Goal: Find specific page/section: Find specific page/section

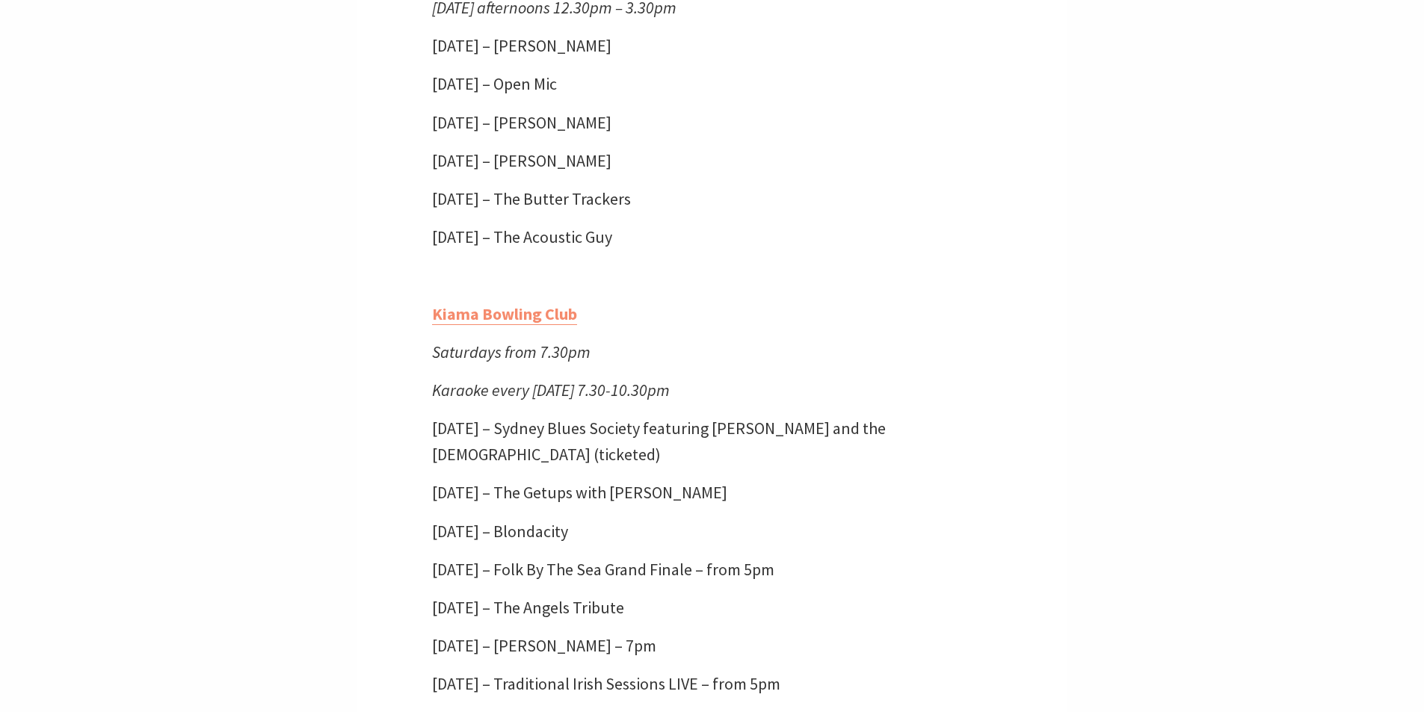
scroll to position [2915, 0]
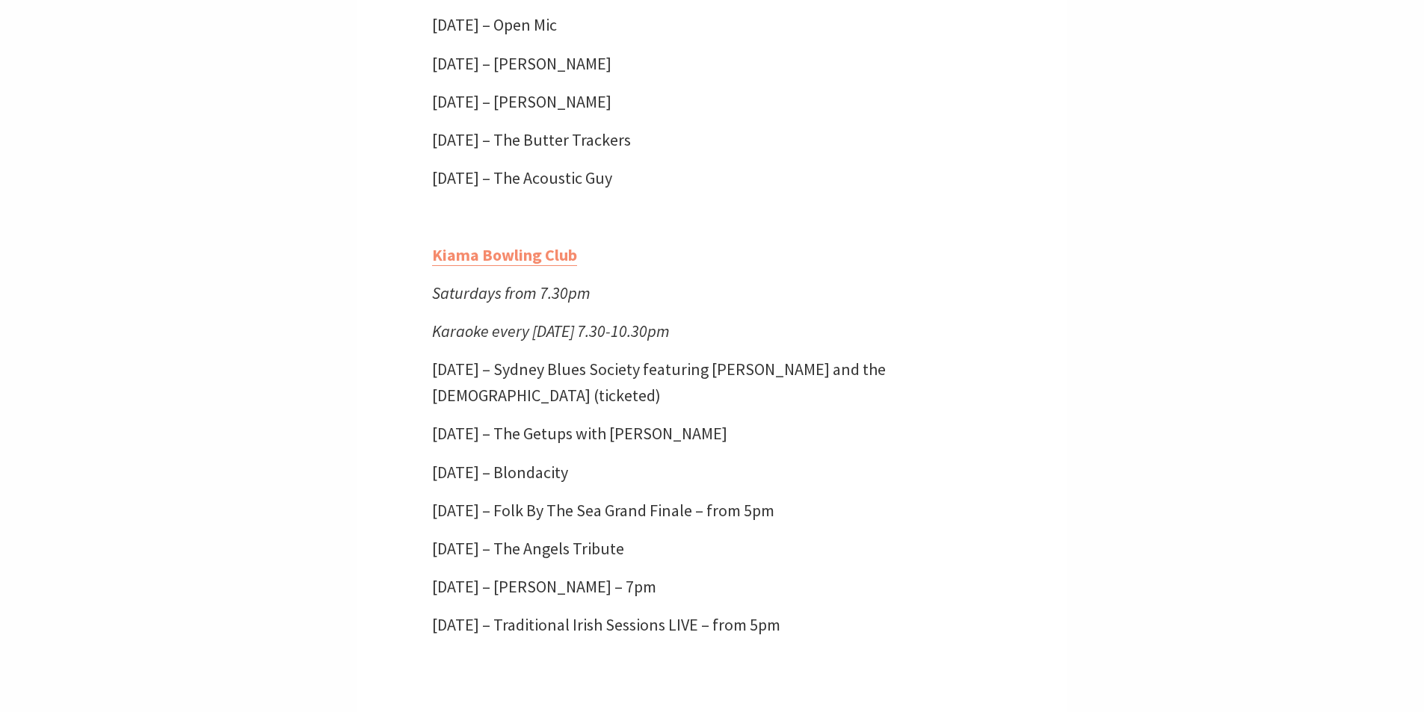
drag, startPoint x: 768, startPoint y: 571, endPoint x: 438, endPoint y: 578, distance: 329.7
click at [432, 562] on p "[DATE] – The Angels Tribute" at bounding box center [712, 549] width 561 height 26
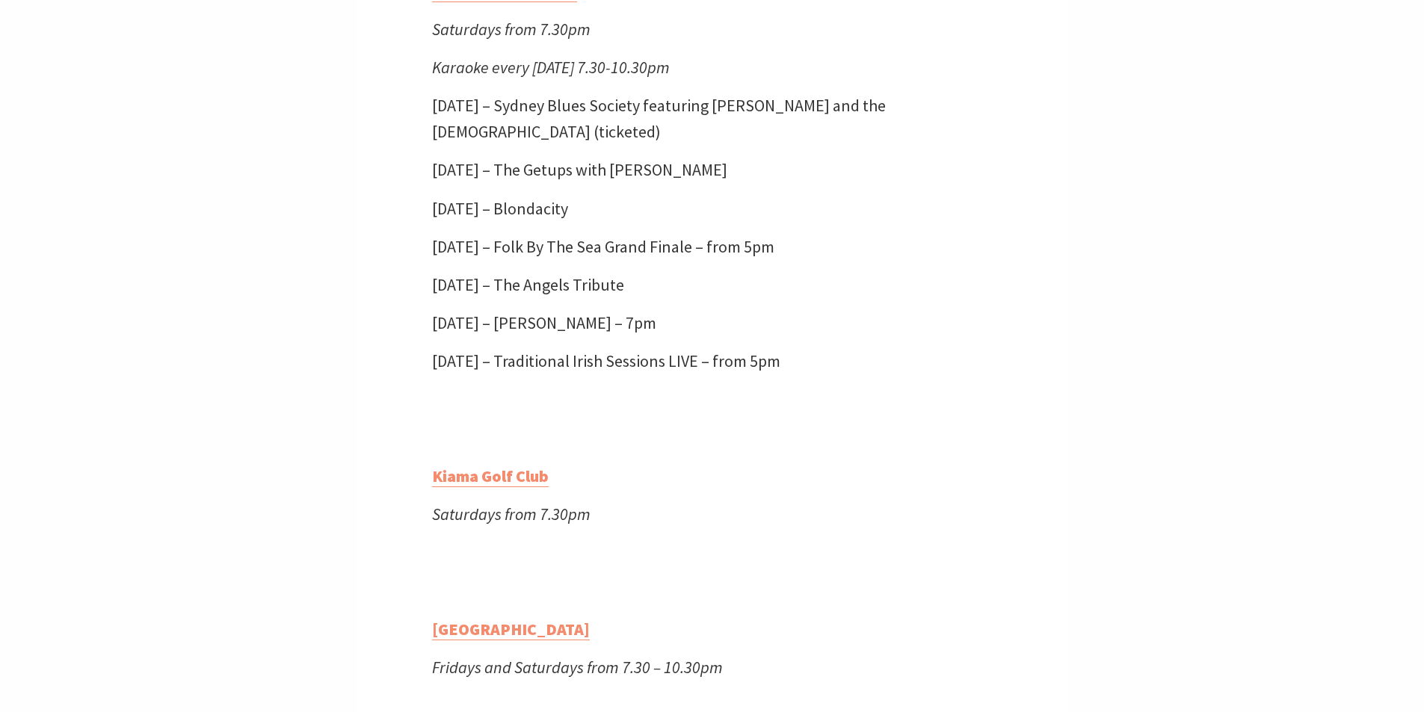
scroll to position [3064, 0]
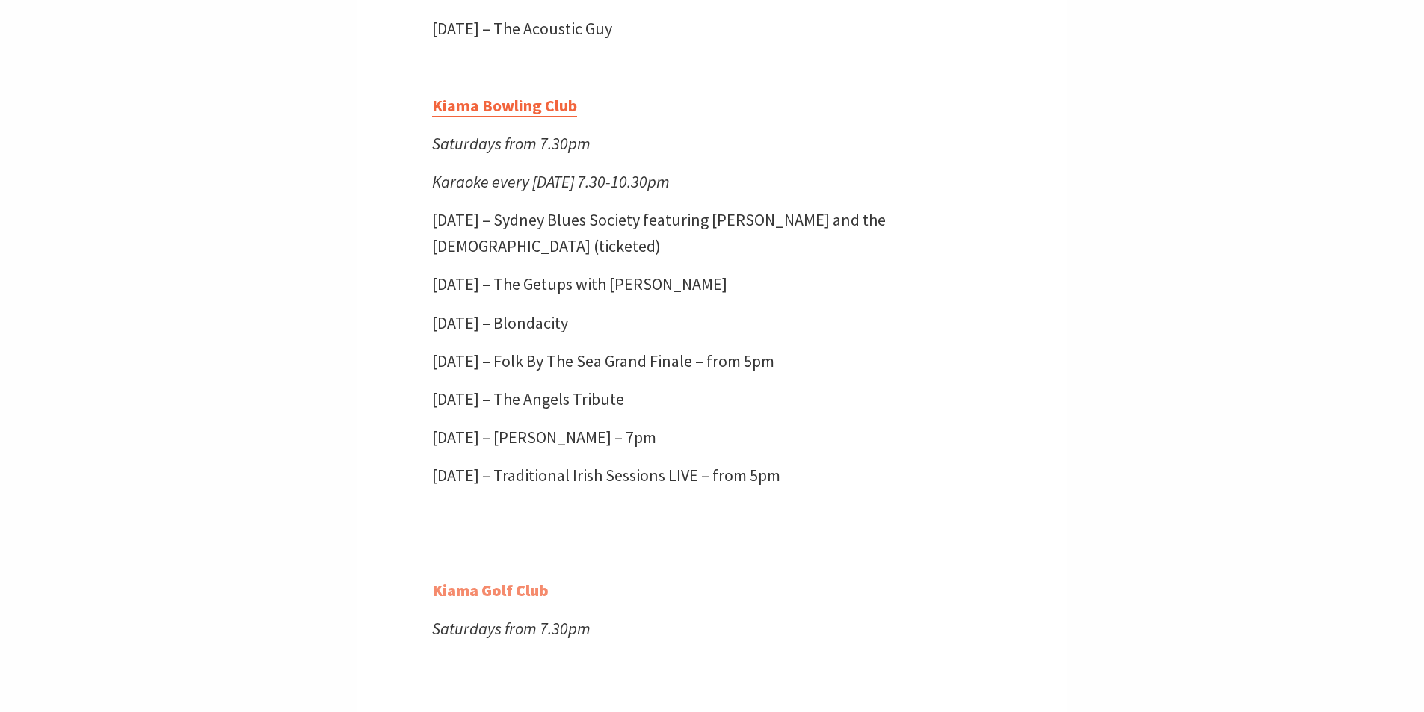
click at [575, 117] on link "Kiama Bowling Club" at bounding box center [504, 106] width 145 height 22
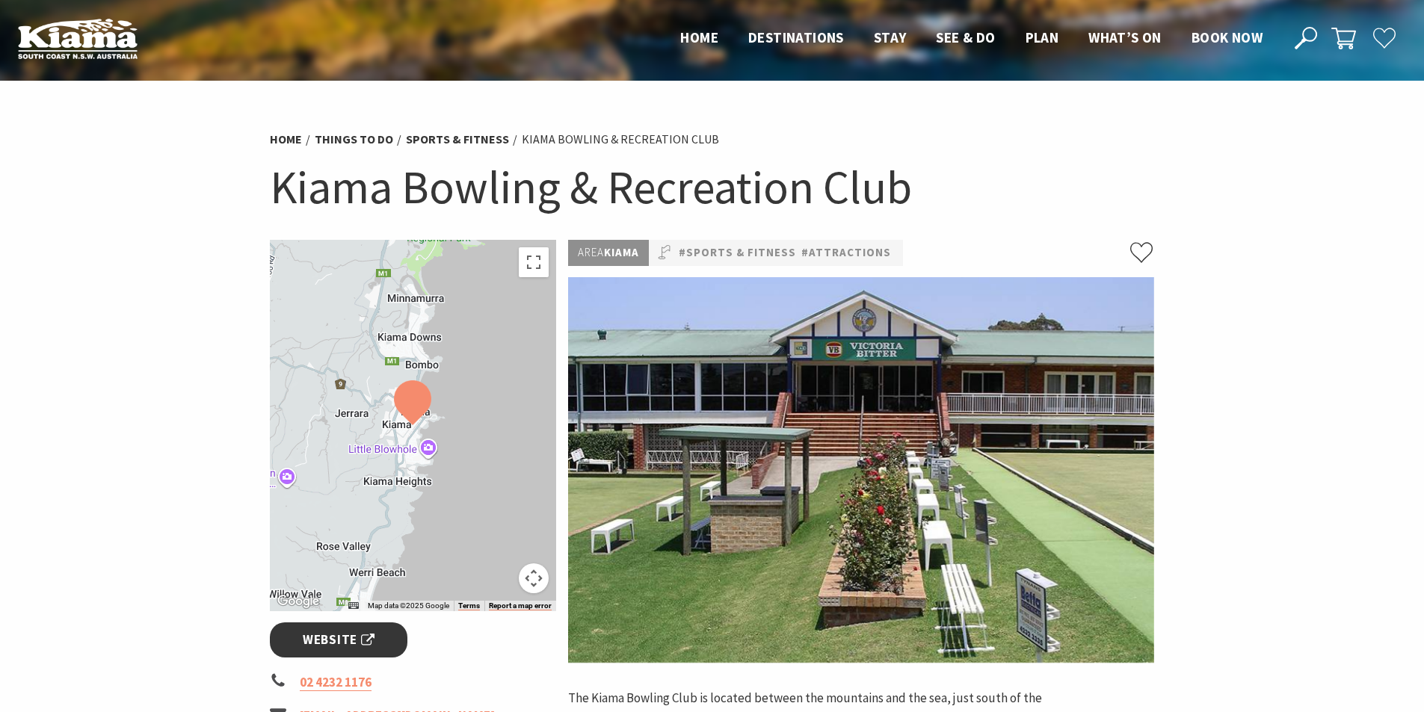
click at [363, 640] on span "Website" at bounding box center [339, 640] width 72 height 20
